Goal: Information Seeking & Learning: Understand process/instructions

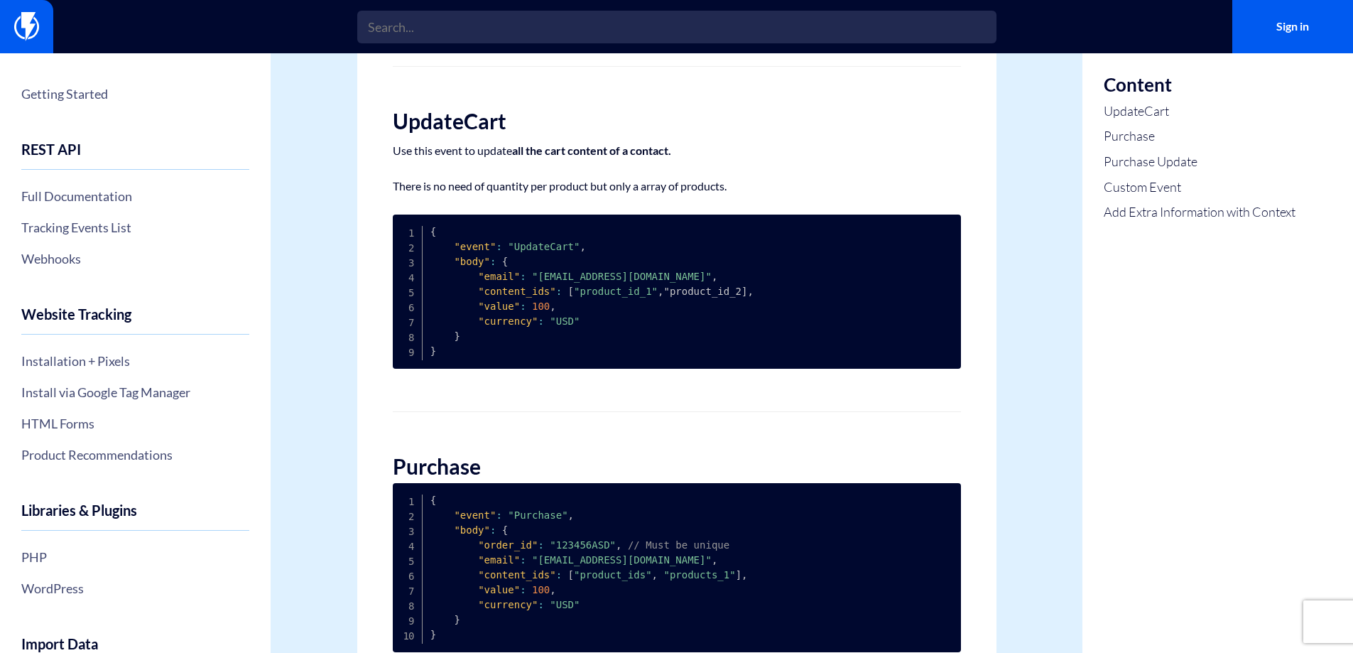
scroll to position [614, 0]
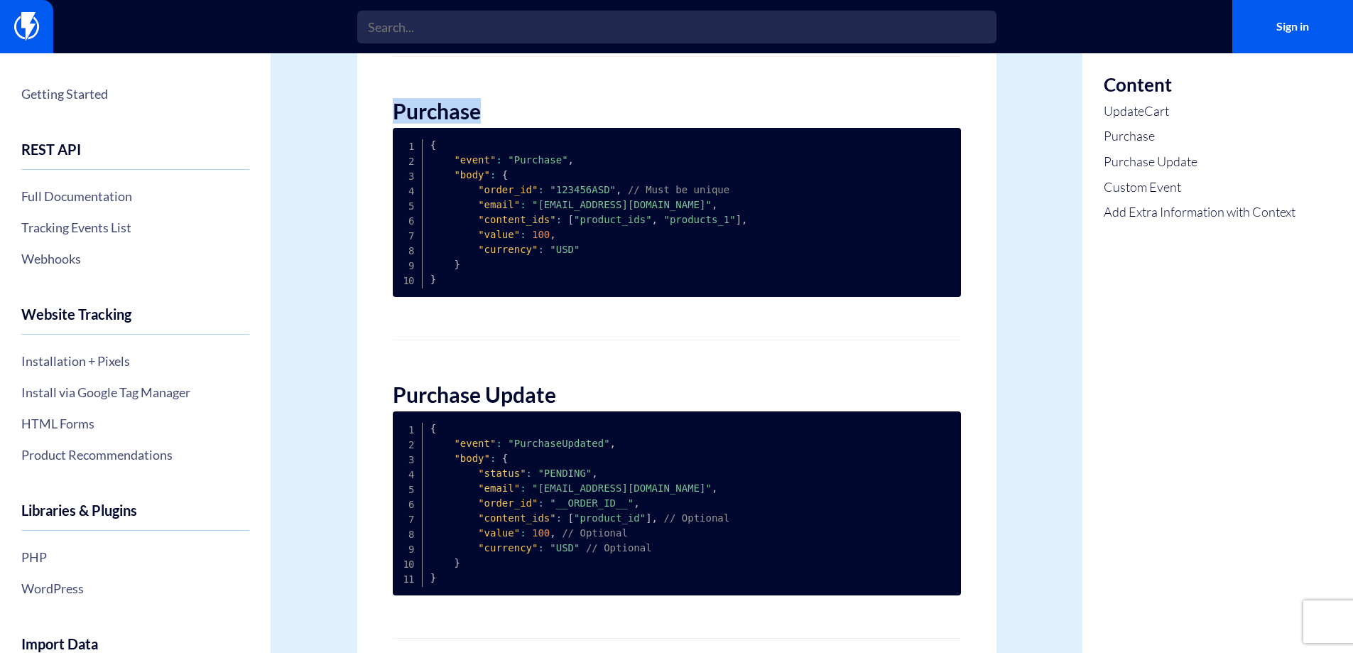
drag, startPoint x: 389, startPoint y: 109, endPoint x: 513, endPoint y: 121, distance: 124.3
click at [513, 121] on div "Tracking Events List The list of all our predefined events is available here, a…" at bounding box center [676, 400] width 639 height 1867
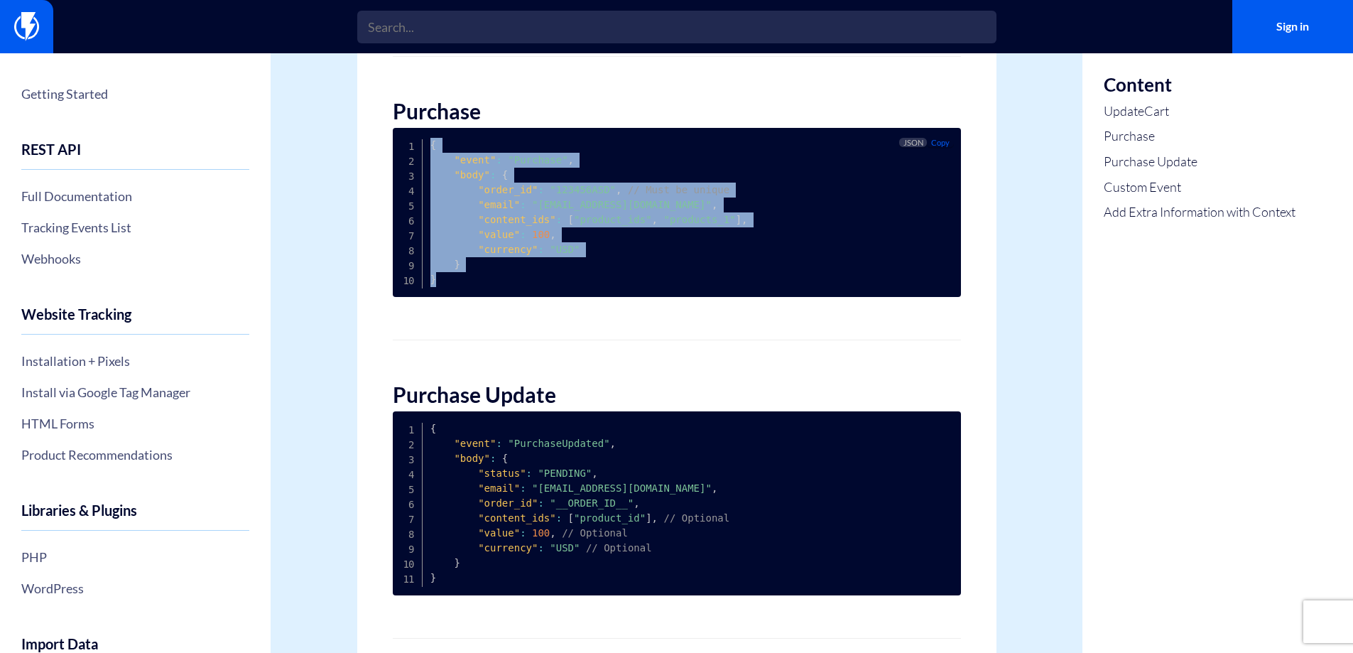
drag, startPoint x: 473, startPoint y: 288, endPoint x: 408, endPoint y: 144, distance: 158.0
click at [408, 144] on pre "{ "event" : "Purchase" , "body" : { "order_id" : "123456ASD" , // Must be uniqu…" at bounding box center [677, 212] width 568 height 169
click at [587, 268] on pre "{ "event" : "Purchase" , "body" : { "order_id" : "123456ASD" , // Must be uniqu…" at bounding box center [677, 212] width 568 height 169
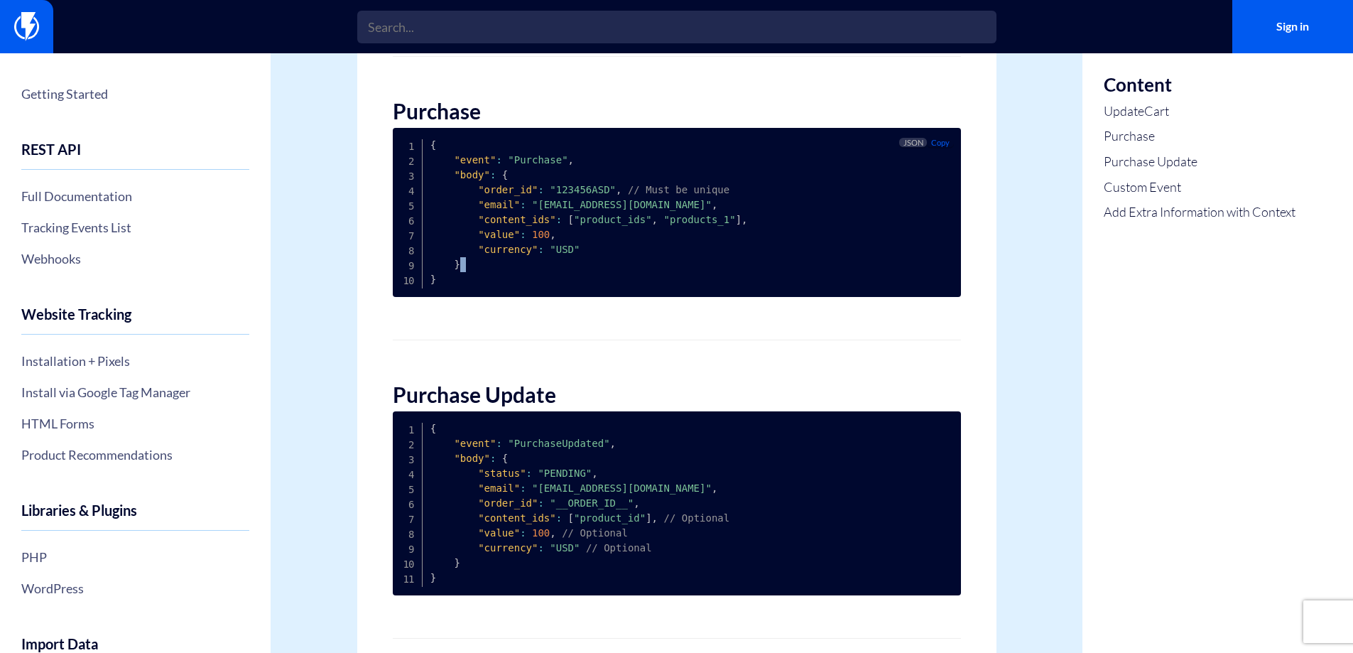
click at [587, 268] on pre "{ "event" : "Purchase" , "body" : { "order_id" : "123456ASD" , // Must be uniqu…" at bounding box center [677, 212] width 568 height 169
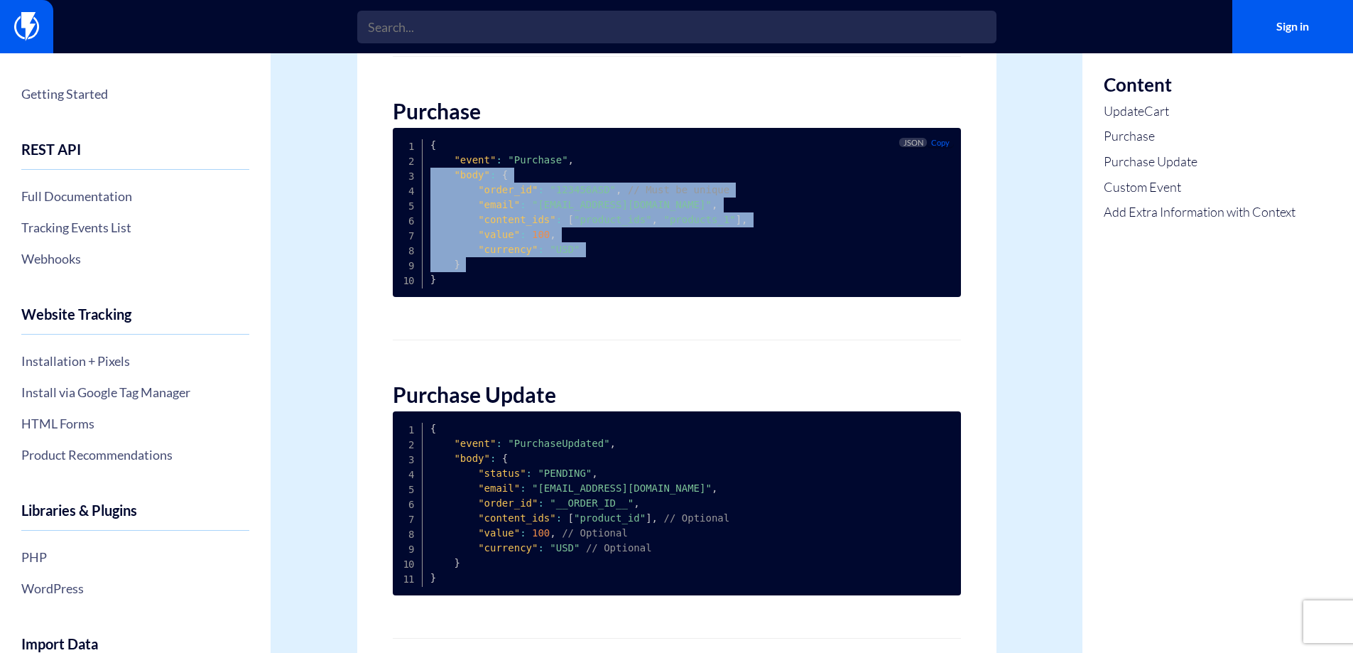
drag, startPoint x: 587, startPoint y: 268, endPoint x: 575, endPoint y: 161, distance: 107.1
click at [575, 161] on pre "{ "event" : "Purchase" , "body" : { "order_id" : "123456ASD" , // Must be uniqu…" at bounding box center [677, 212] width 568 height 169
drag, startPoint x: 467, startPoint y: 278, endPoint x: 401, endPoint y: 104, distance: 186.1
click at [401, 104] on div "Tracking Events List The list of all our predefined events is available here, a…" at bounding box center [676, 400] width 639 height 1867
click at [467, 274] on pre "{ "event" : "Purchase" , "body" : { "order_id" : "123456ASD" , // Must be uniqu…" at bounding box center [677, 212] width 568 height 169
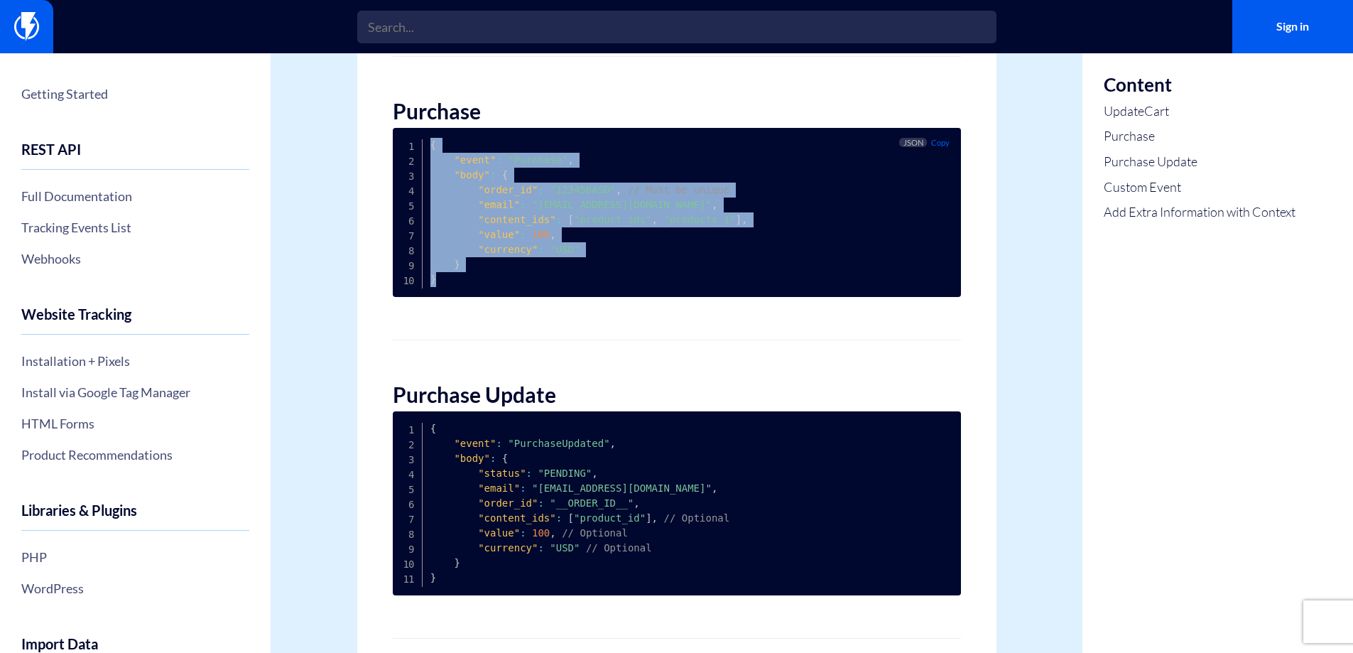
drag, startPoint x: 461, startPoint y: 276, endPoint x: 397, endPoint y: 133, distance: 157.1
click at [397, 133] on pre "{ "event" : "Purchase" , "body" : { "order_id" : "123456ASD" , // Must be uniqu…" at bounding box center [677, 212] width 568 height 169
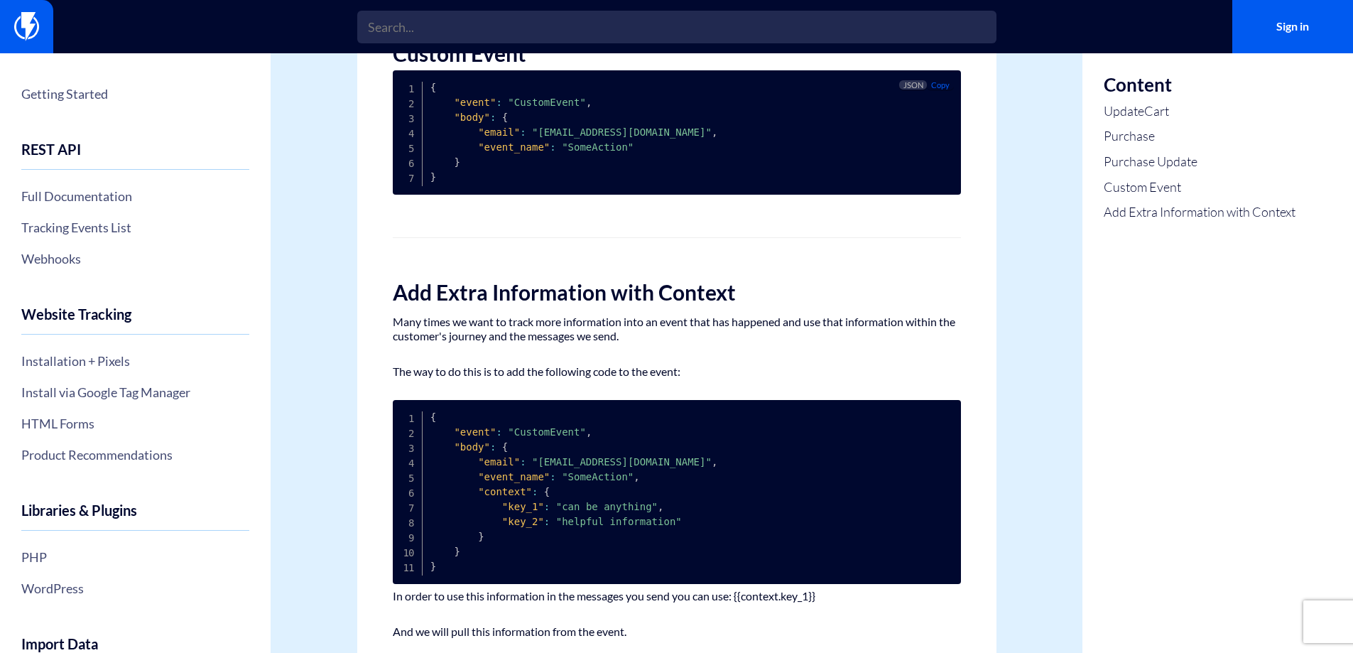
scroll to position [1325, 0]
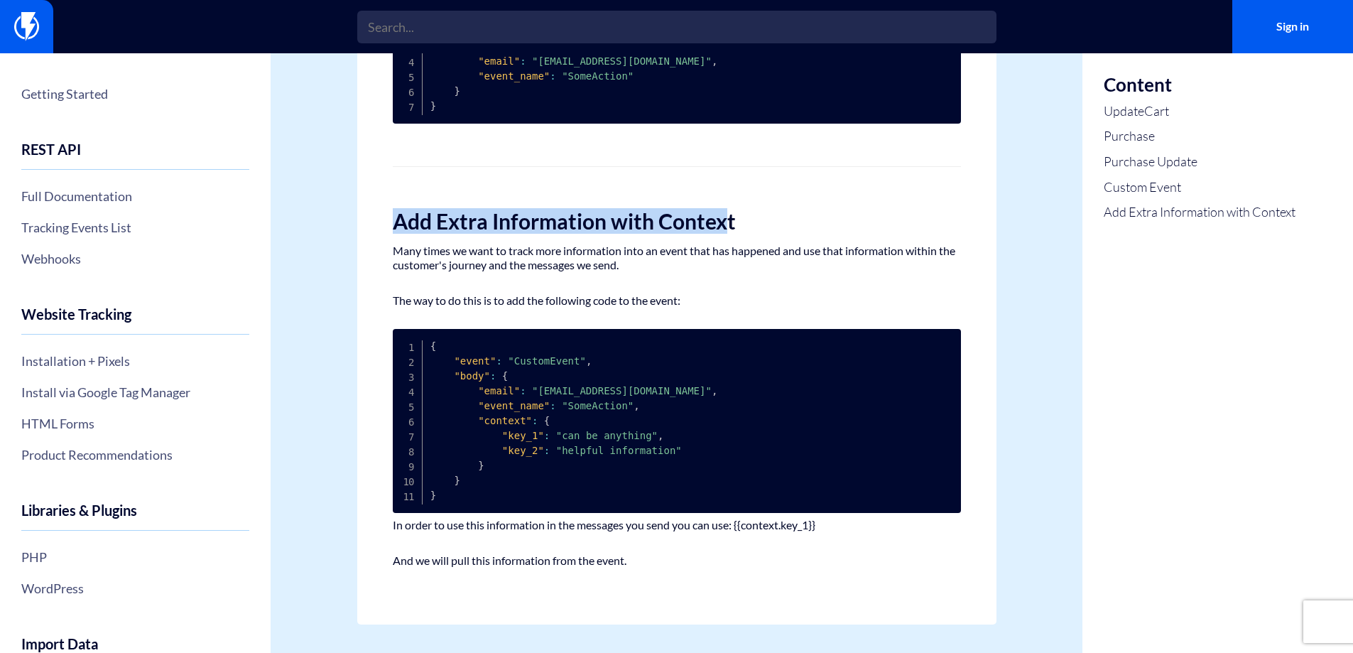
drag, startPoint x: 420, startPoint y: 229, endPoint x: 727, endPoint y: 222, distance: 306.2
click at [727, 222] on h2 "Add Extra Information with Context" at bounding box center [677, 221] width 568 height 23
drag, startPoint x: 727, startPoint y: 222, endPoint x: 388, endPoint y: 222, distance: 338.8
